Goal: Information Seeking & Learning: Understand process/instructions

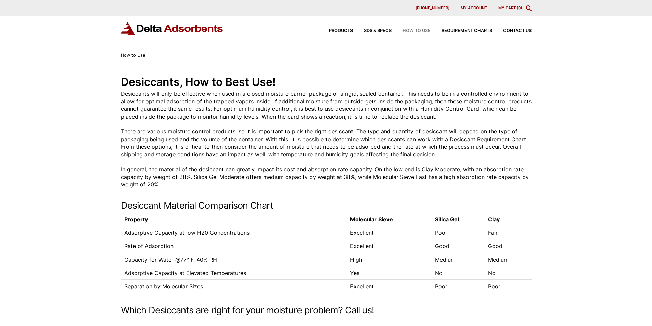
click at [394, 33] on div "How to Use" at bounding box center [410, 31] width 39 height 4
click at [395, 33] on div "How to Use" at bounding box center [410, 31] width 39 height 4
